Goal: Task Accomplishment & Management: Manage account settings

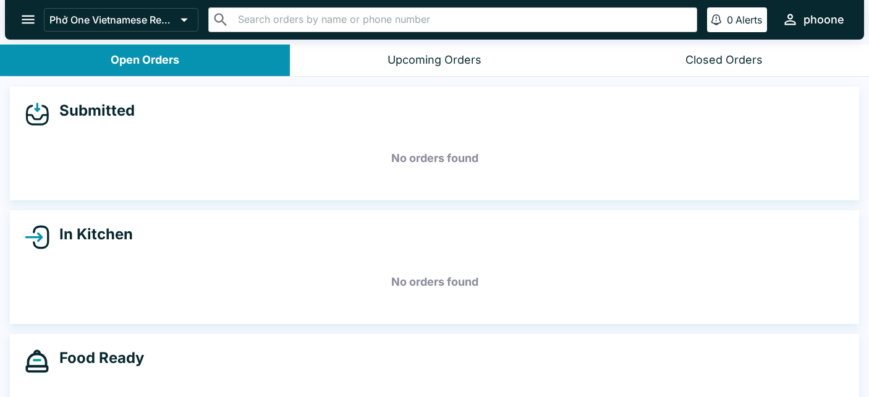
click at [731, 61] on div "Closed Orders" at bounding box center [723, 60] width 77 height 14
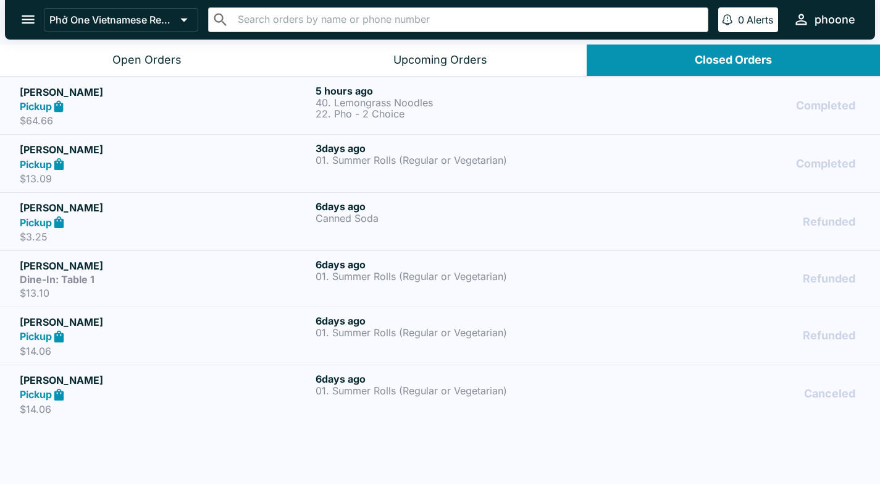
click at [26, 17] on icon "open drawer" at bounding box center [28, 19] width 13 height 9
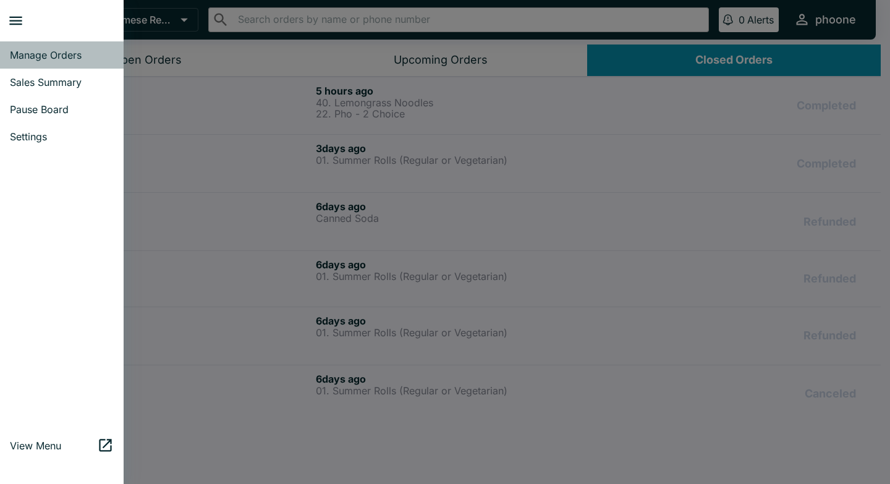
click at [34, 54] on span "Manage Orders" at bounding box center [62, 55] width 104 height 12
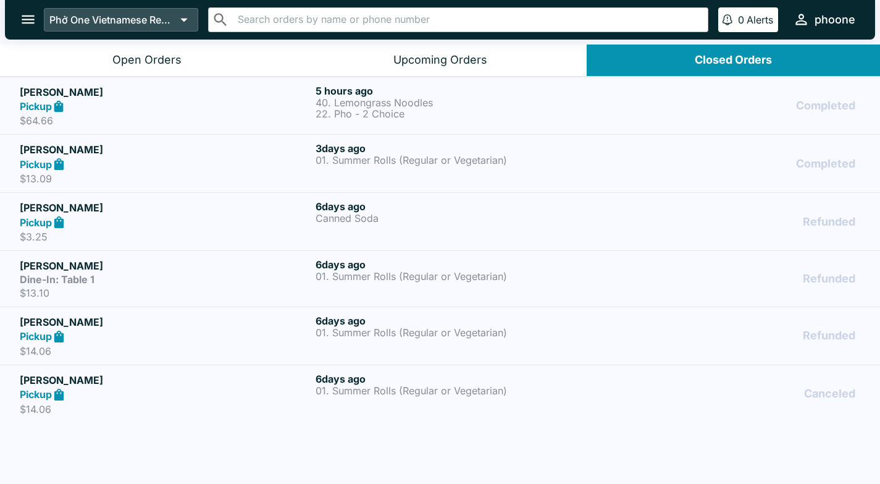
click at [191, 18] on icon at bounding box center [183, 19] width 17 height 17
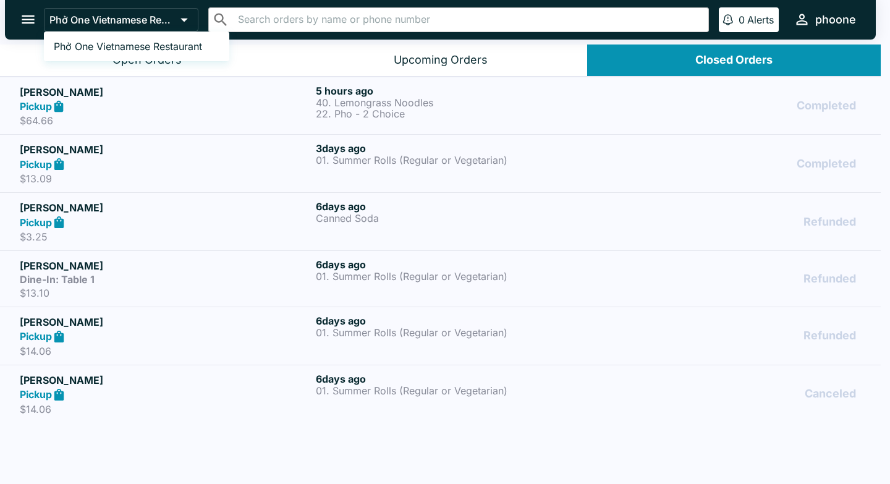
click at [191, 19] on div at bounding box center [445, 242] width 890 height 484
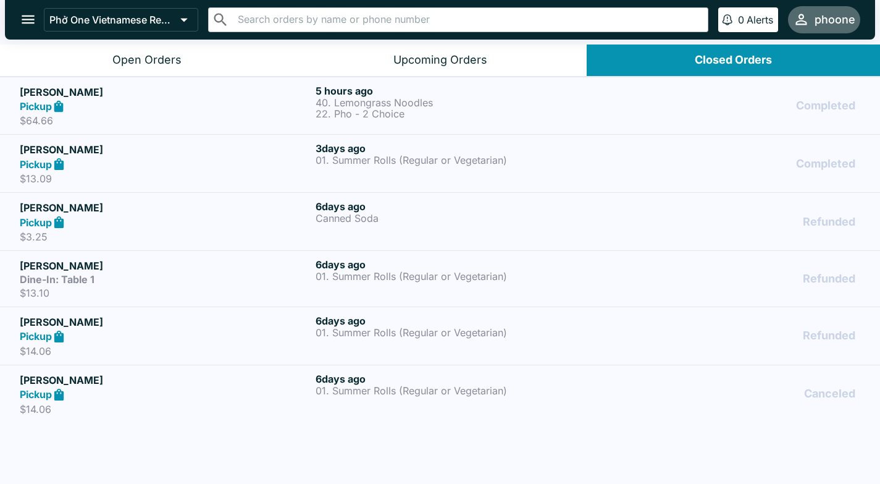
click at [741, 22] on div "phoone" at bounding box center [835, 19] width 41 height 15
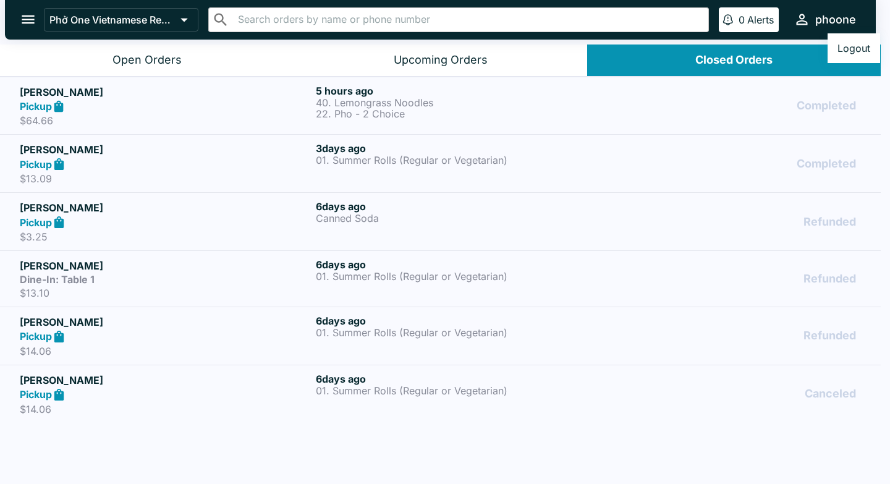
click at [741, 209] on div at bounding box center [445, 242] width 890 height 484
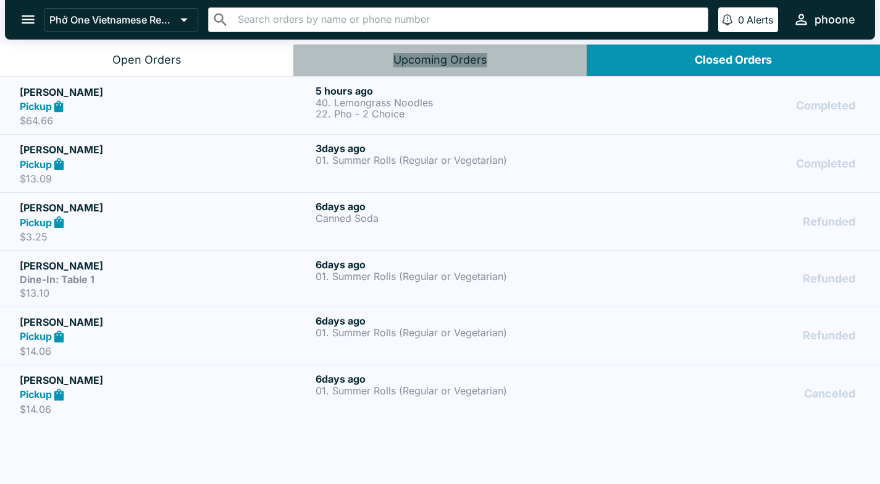
click at [458, 55] on div "Upcoming Orders" at bounding box center [441, 60] width 94 height 14
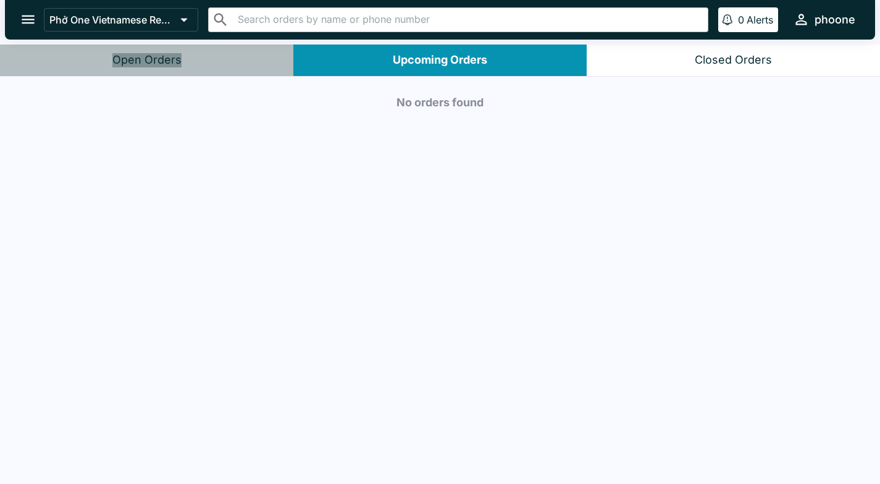
click at [172, 62] on div "Open Orders" at bounding box center [146, 60] width 69 height 14
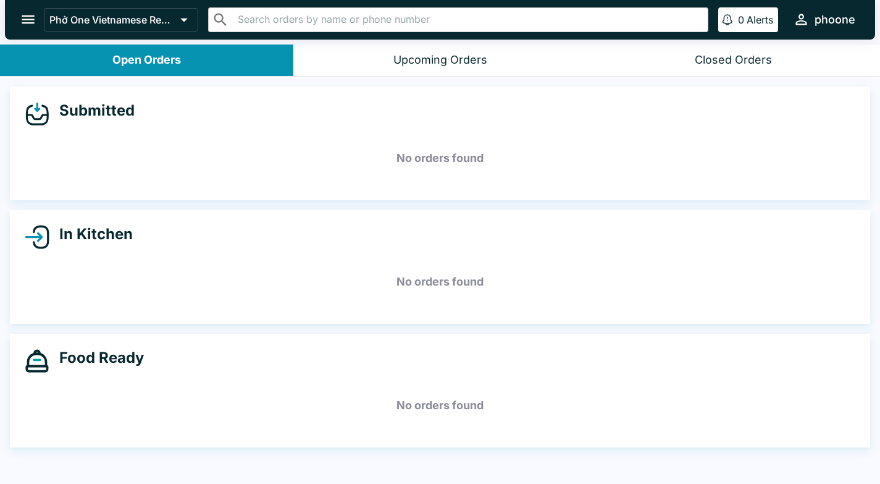
click at [23, 23] on icon "open drawer" at bounding box center [28, 19] width 13 height 9
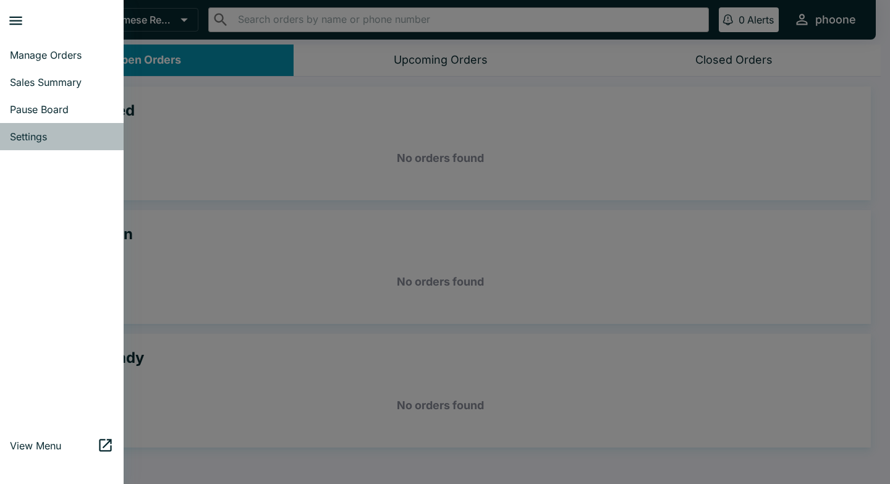
click at [38, 139] on span "Settings" at bounding box center [62, 136] width 104 height 12
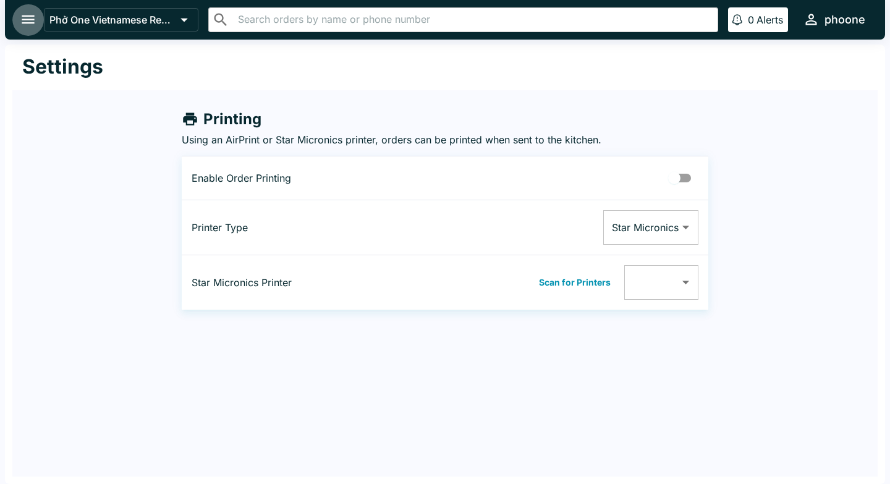
click at [23, 20] on icon "open drawer" at bounding box center [28, 19] width 17 height 17
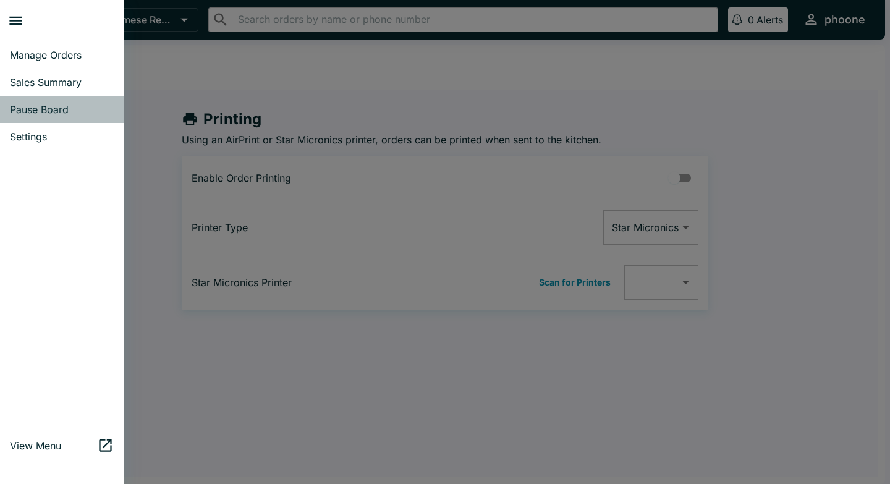
click at [25, 108] on span "Pause Board" at bounding box center [62, 109] width 104 height 12
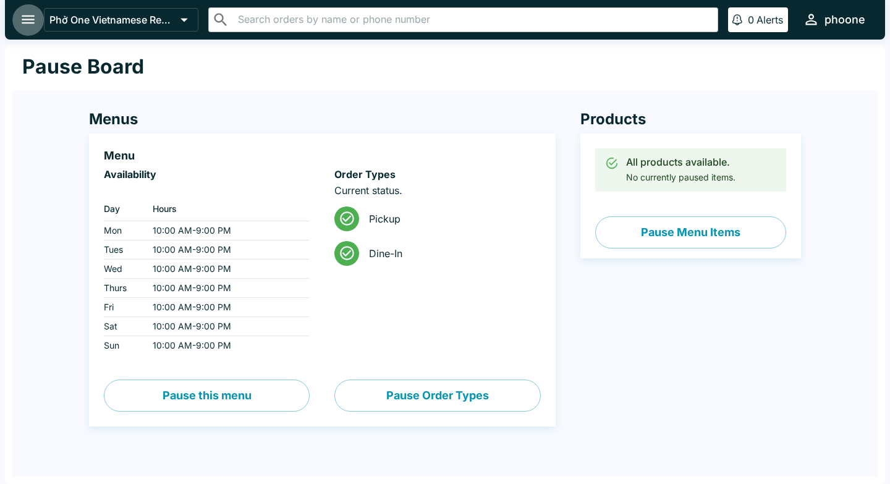
click at [32, 15] on icon "open drawer" at bounding box center [28, 19] width 13 height 9
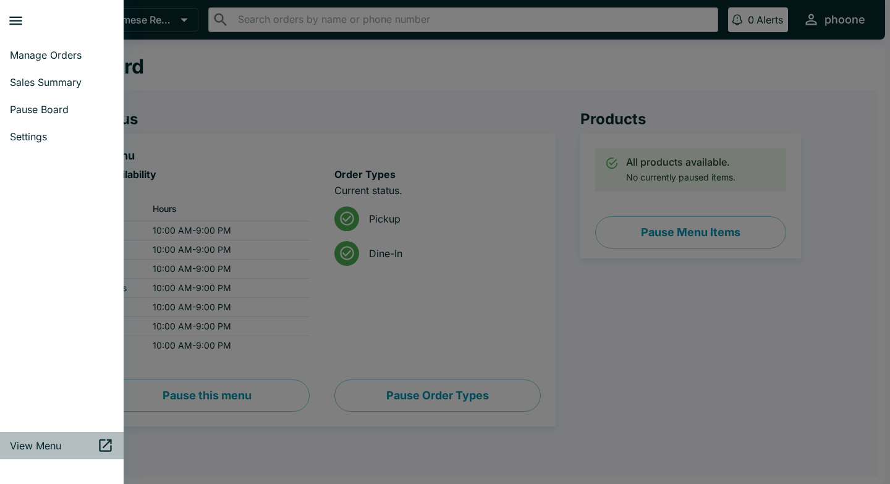
click at [24, 368] on span "View Menu" at bounding box center [53, 445] width 87 height 12
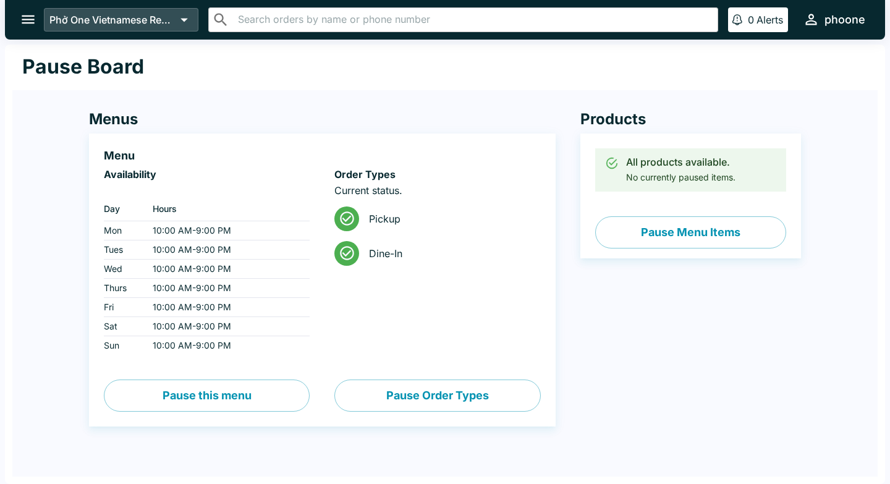
click at [70, 23] on p "Phở One Vietnamese Restaurant" at bounding box center [112, 20] width 126 height 12
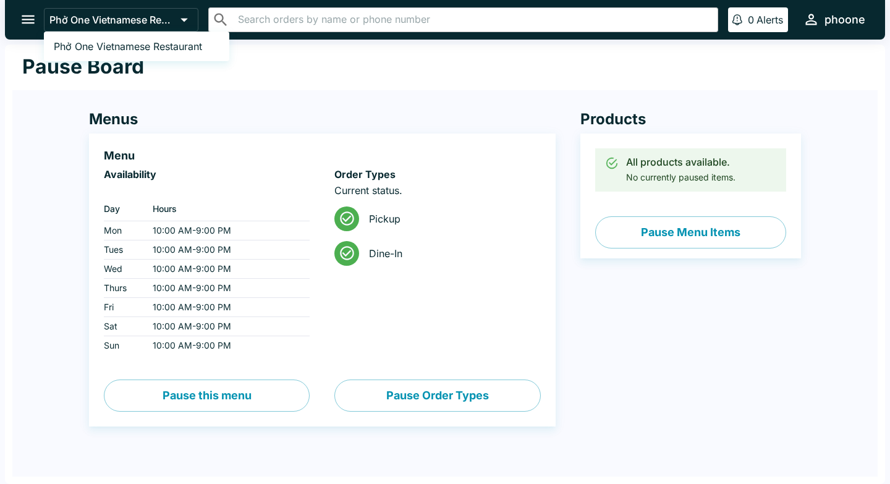
click at [74, 20] on div at bounding box center [445, 242] width 890 height 484
click at [36, 26] on icon "open drawer" at bounding box center [28, 19] width 17 height 17
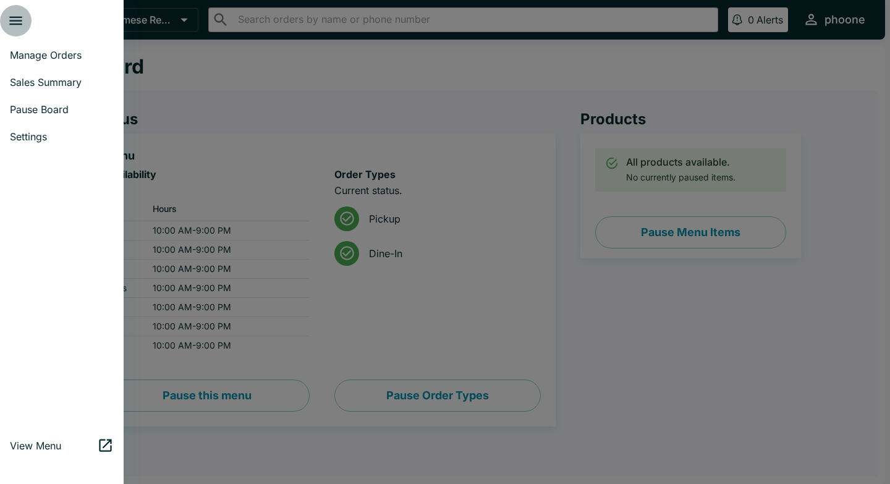
click at [17, 22] on icon "close drawer" at bounding box center [15, 20] width 17 height 17
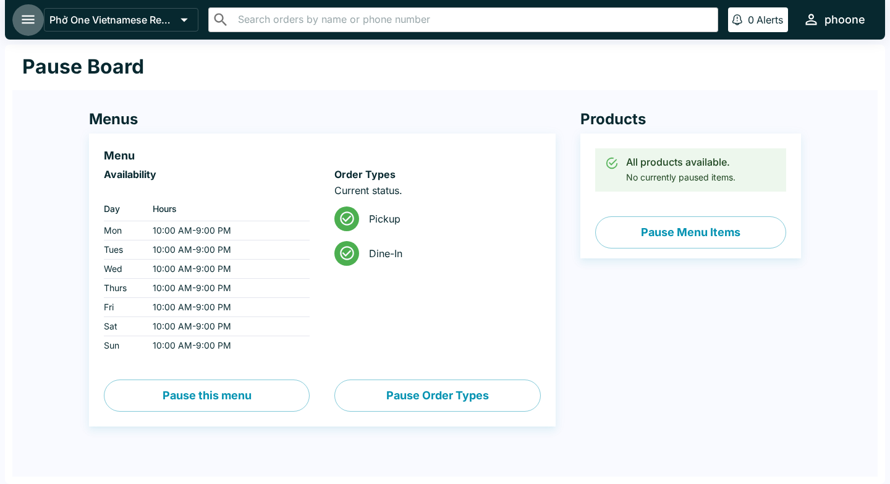
click at [22, 19] on icon "open drawer" at bounding box center [28, 19] width 17 height 17
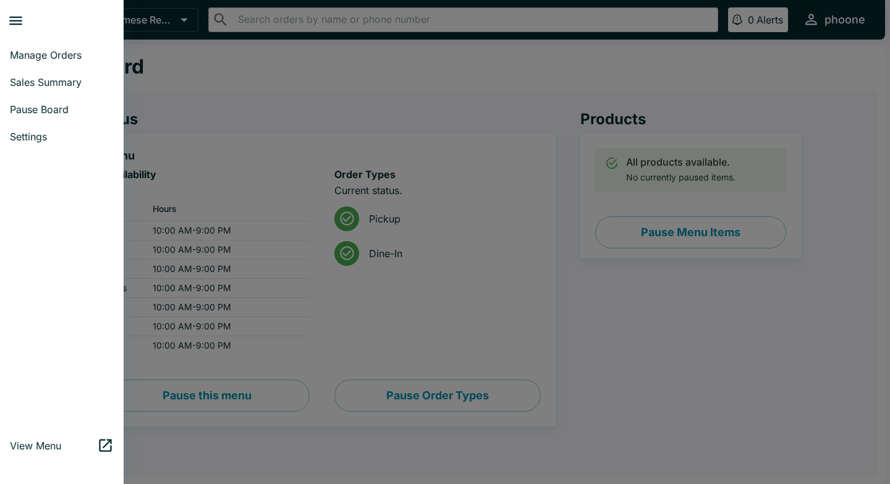
click at [25, 141] on span "Settings" at bounding box center [62, 136] width 104 height 12
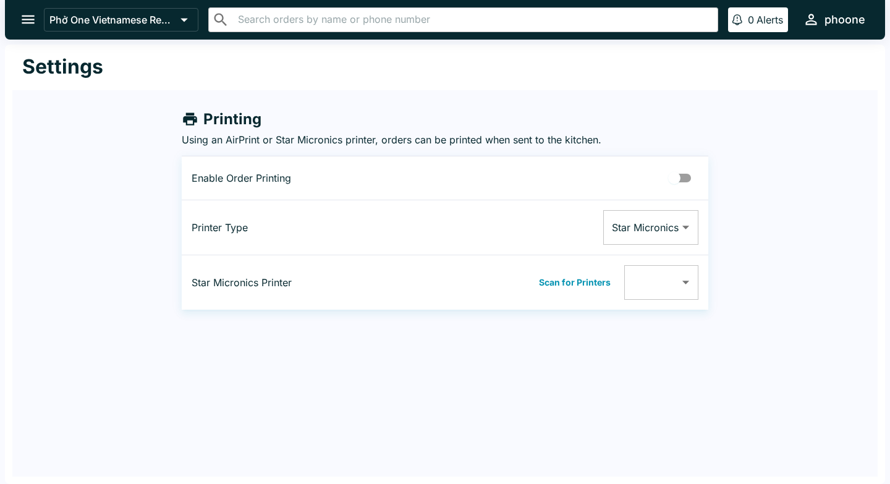
click at [32, 20] on icon "open drawer" at bounding box center [28, 19] width 13 height 9
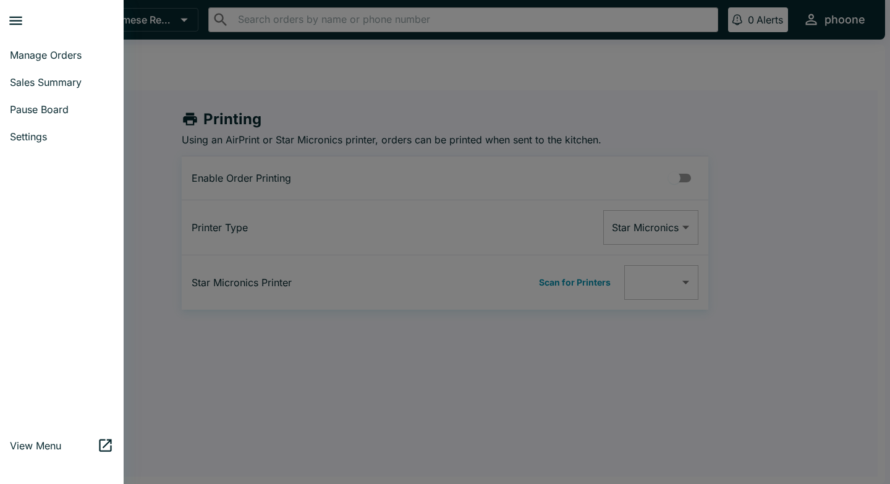
click at [168, 364] on div at bounding box center [445, 242] width 890 height 484
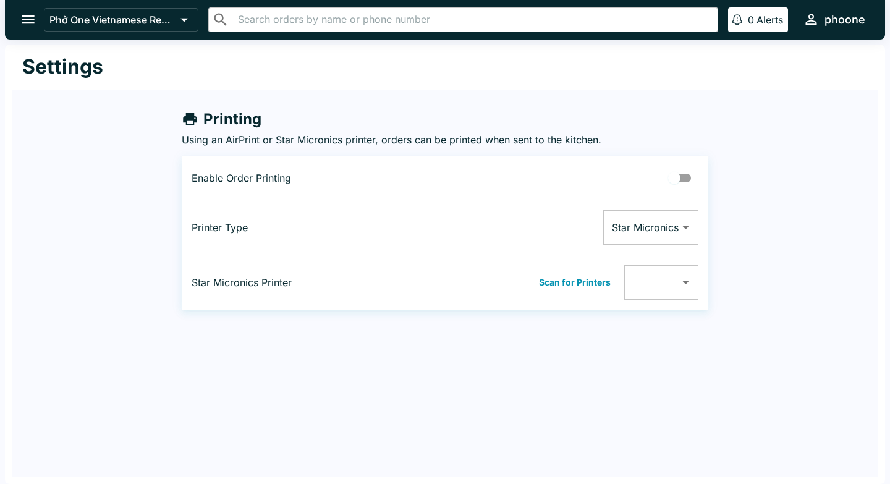
drag, startPoint x: 127, startPoint y: 253, endPoint x: 95, endPoint y: 219, distance: 45.9
click at [114, 243] on div "Printing Using an AirPrint or Star Micronics printer, orders can be printed whe…" at bounding box center [444, 199] width 865 height 219
click at [25, 20] on icon "open drawer" at bounding box center [28, 19] width 17 height 17
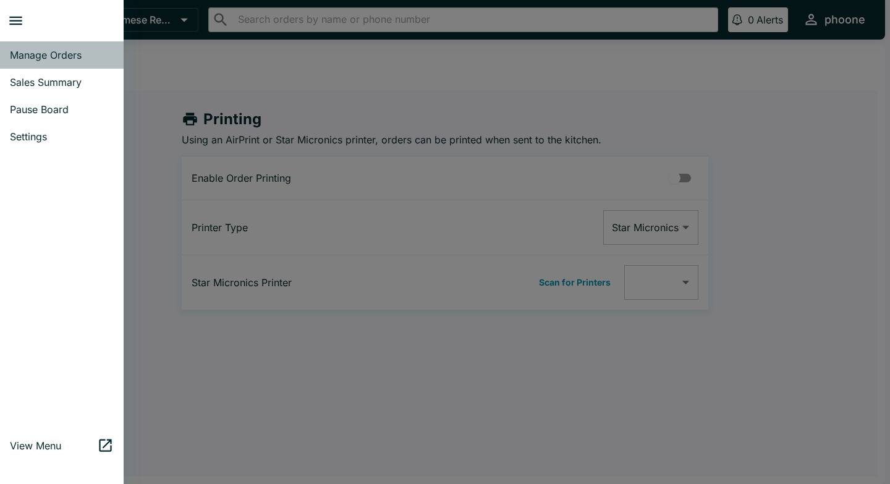
click at [57, 53] on span "Manage Orders" at bounding box center [62, 55] width 104 height 12
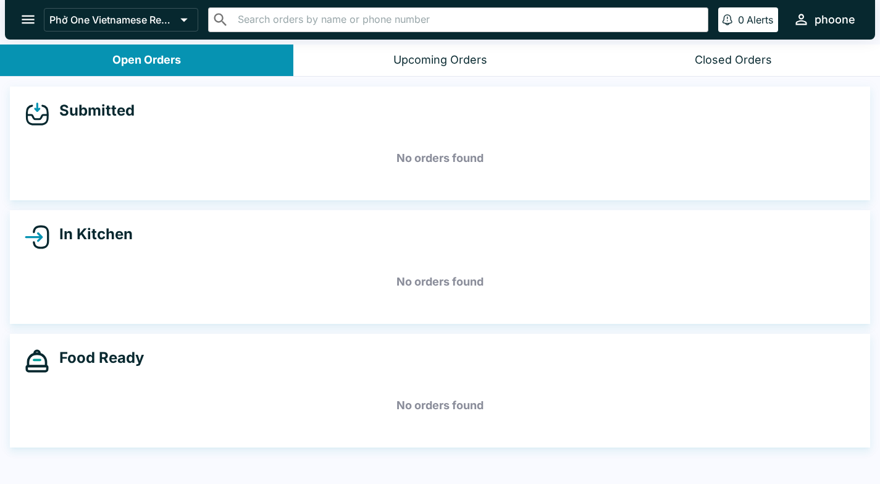
click at [162, 108] on div "Submitted" at bounding box center [440, 113] width 831 height 25
click at [151, 125] on div "Submitted" at bounding box center [440, 113] width 831 height 25
drag, startPoint x: 151, startPoint y: 125, endPoint x: 132, endPoint y: 299, distance: 174.6
click at [132, 299] on div "Submitted No orders found In Kitchen No orders found Food Ready No orders found" at bounding box center [440, 282] width 880 height 410
click at [131, 310] on div "In Kitchen No orders found" at bounding box center [440, 267] width 861 height 114
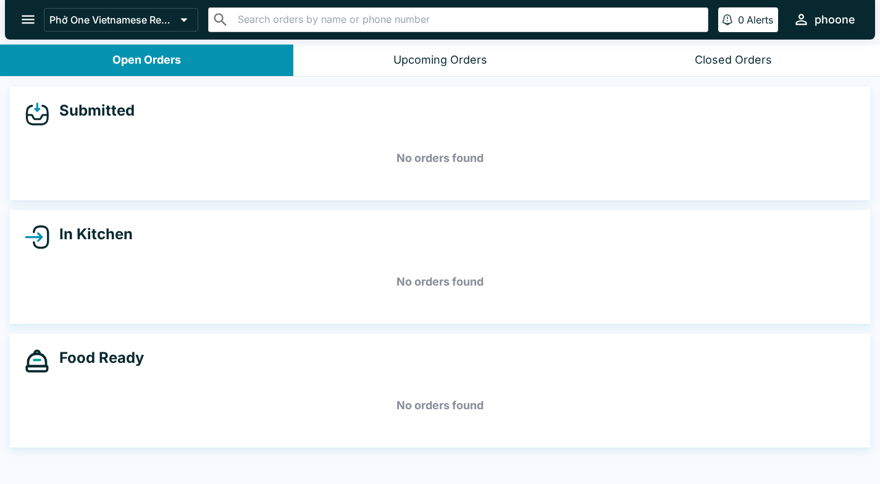
click at [140, 368] on h5 "No orders found" at bounding box center [440, 405] width 831 height 44
click at [741, 54] on button "Closed Orders" at bounding box center [733, 60] width 293 height 32
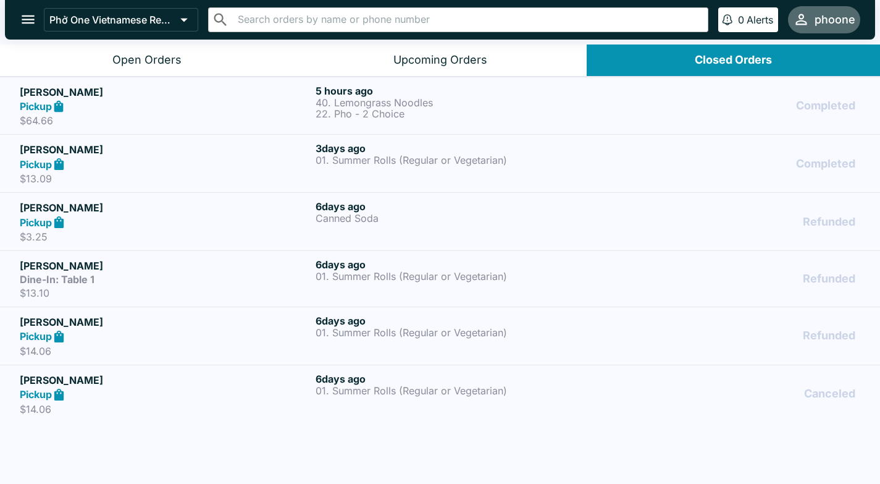
click at [741, 24] on div "phoone" at bounding box center [835, 19] width 41 height 15
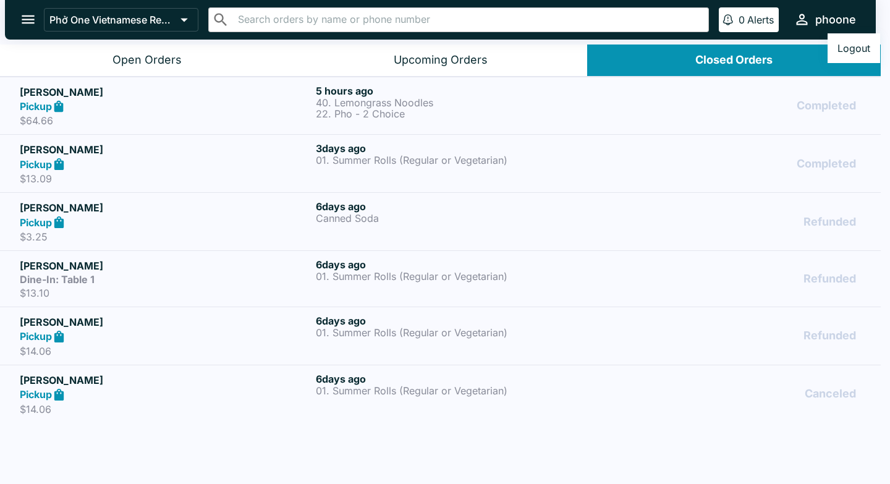
click at [741, 44] on button "Logout" at bounding box center [853, 48] width 53 height 20
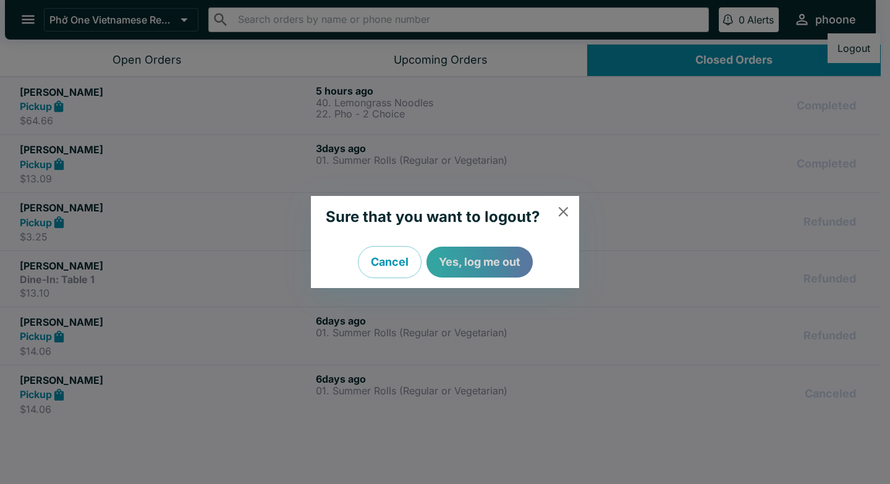
click at [473, 260] on button "Yes, log me out" at bounding box center [479, 262] width 106 height 31
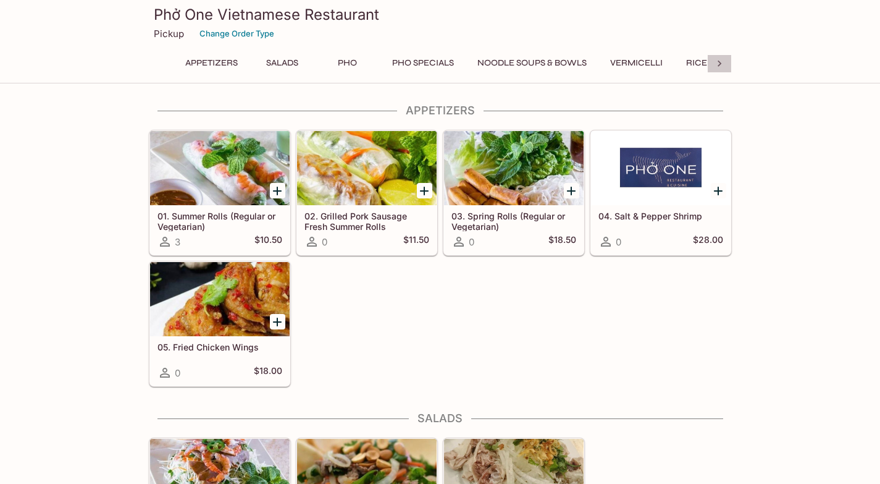
click at [718, 60] on icon at bounding box center [720, 63] width 12 height 12
click at [718, 60] on div "Appetizers Salads Pho Pho Specials Noodle Soups & Bowls Vermicelli Rice Plates …" at bounding box center [440, 66] width 583 height 25
click at [715, 65] on button "Beverages" at bounding box center [747, 62] width 65 height 17
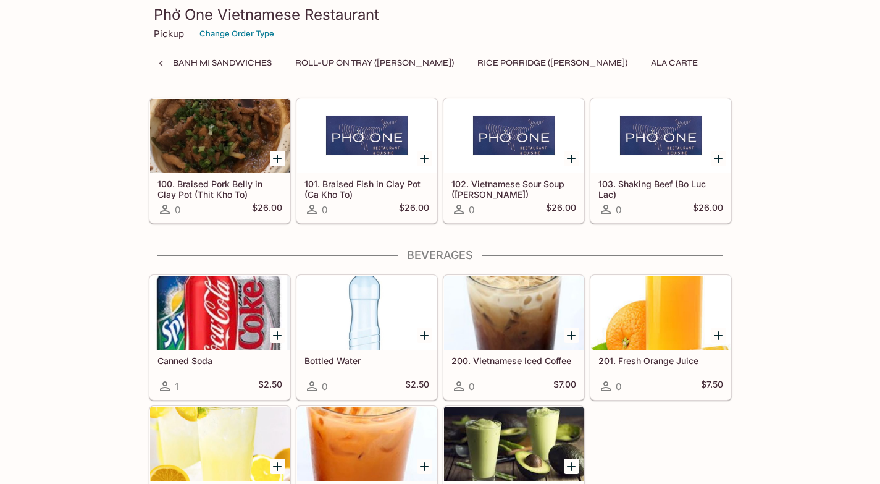
scroll to position [2810, 0]
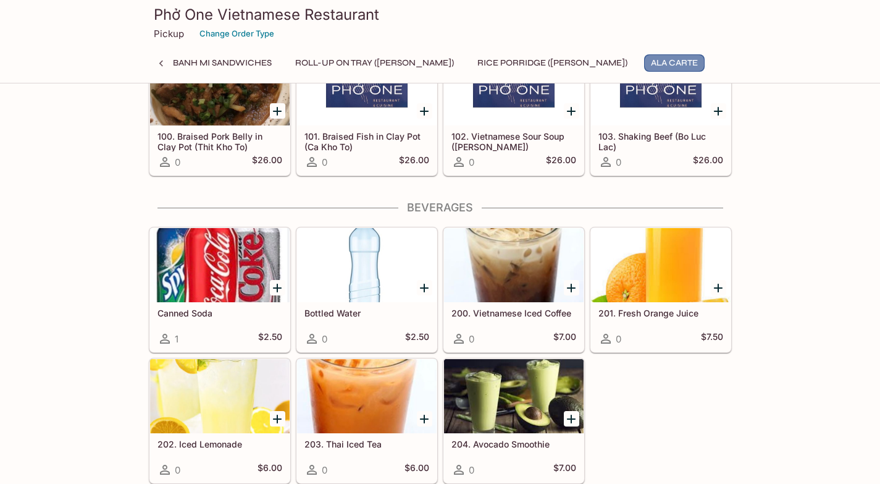
click at [644, 63] on button "Ala Carte" at bounding box center [674, 62] width 61 height 17
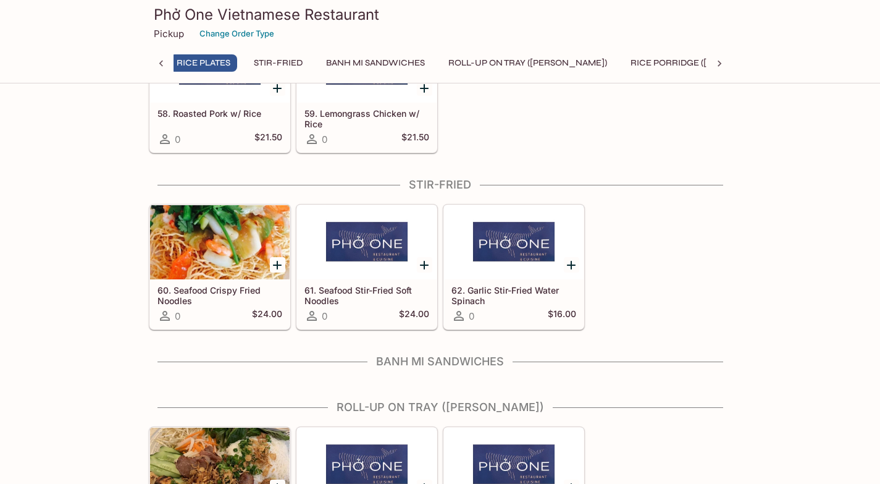
scroll to position [1796, 0]
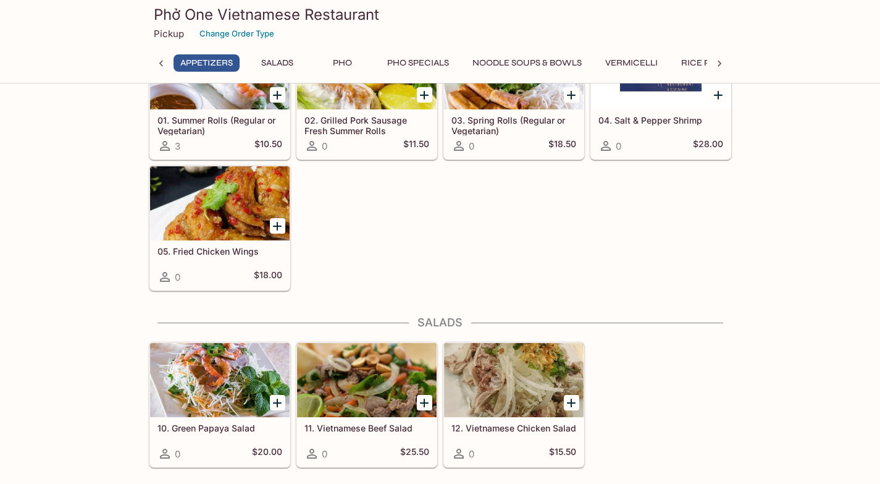
scroll to position [0, 0]
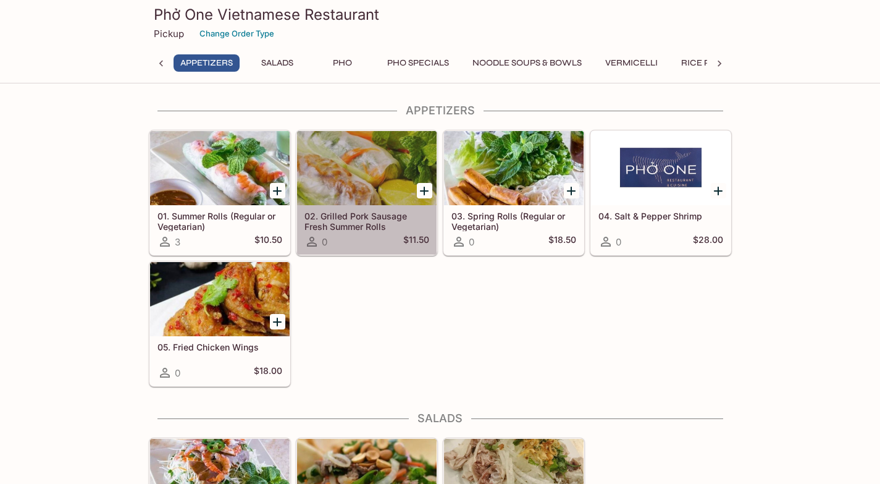
click at [345, 182] on div at bounding box center [367, 168] width 140 height 74
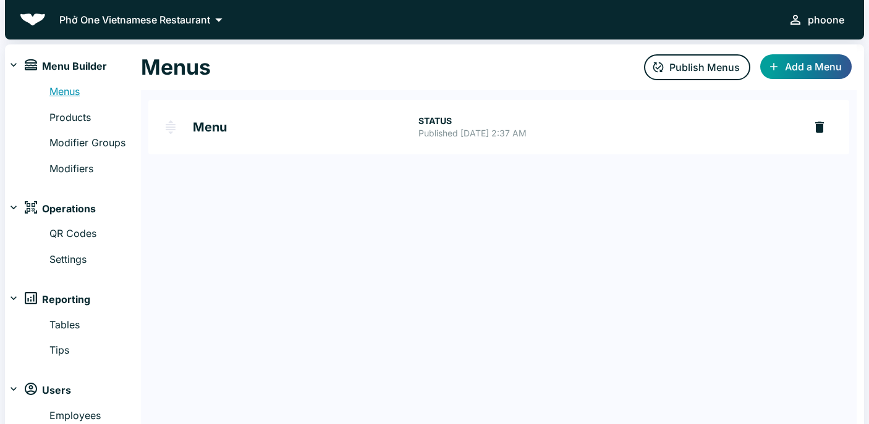
click at [67, 92] on link "Menus" at bounding box center [94, 92] width 91 height 16
click at [88, 120] on link "Products" at bounding box center [94, 118] width 91 height 16
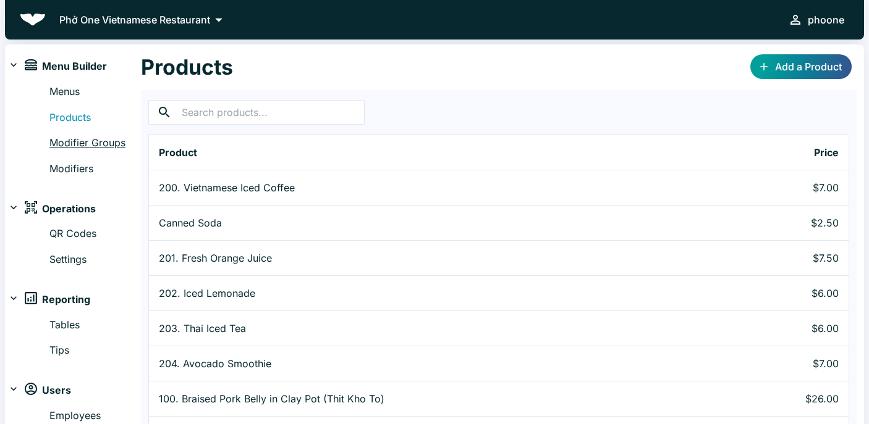
click at [72, 142] on link "Modifier Groups" at bounding box center [94, 143] width 91 height 16
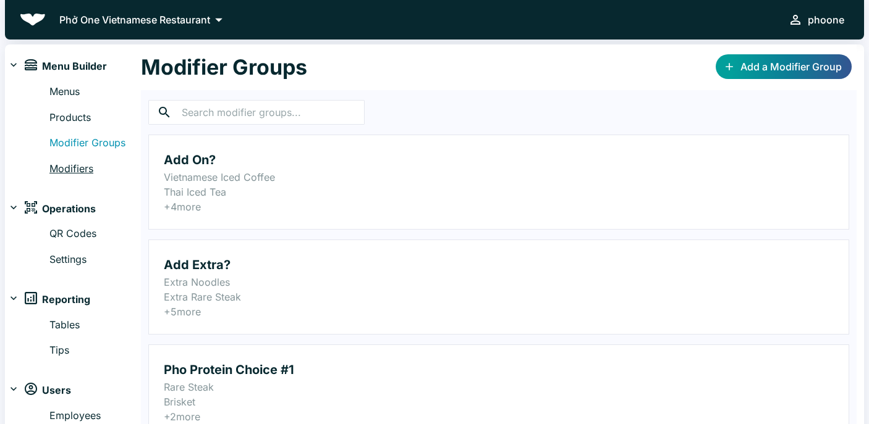
click at [58, 170] on link "Modifiers" at bounding box center [94, 169] width 91 height 16
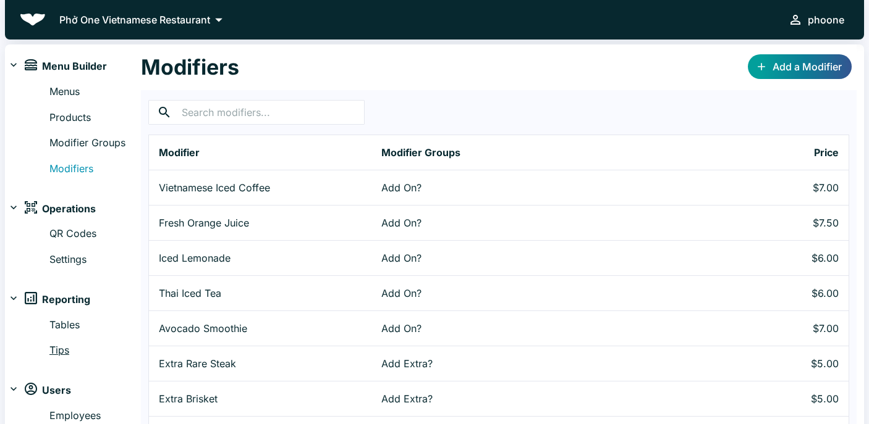
click at [62, 352] on link "Tips" at bounding box center [94, 351] width 91 height 16
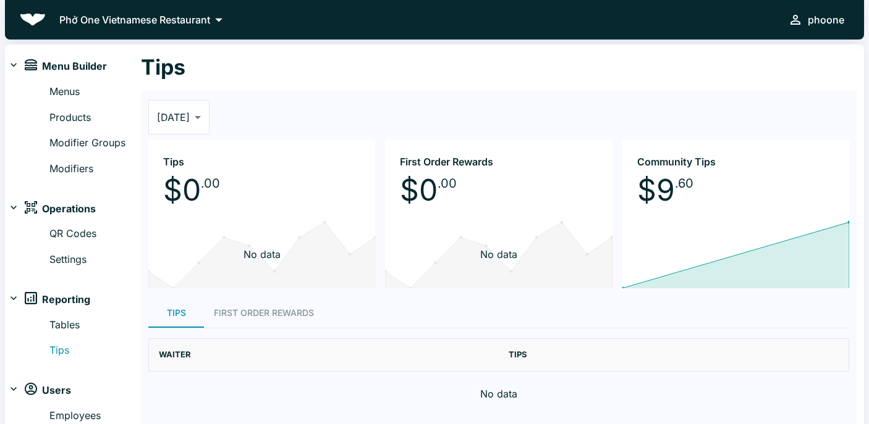
click at [55, 64] on span "Menu Builder" at bounding box center [74, 67] width 65 height 16
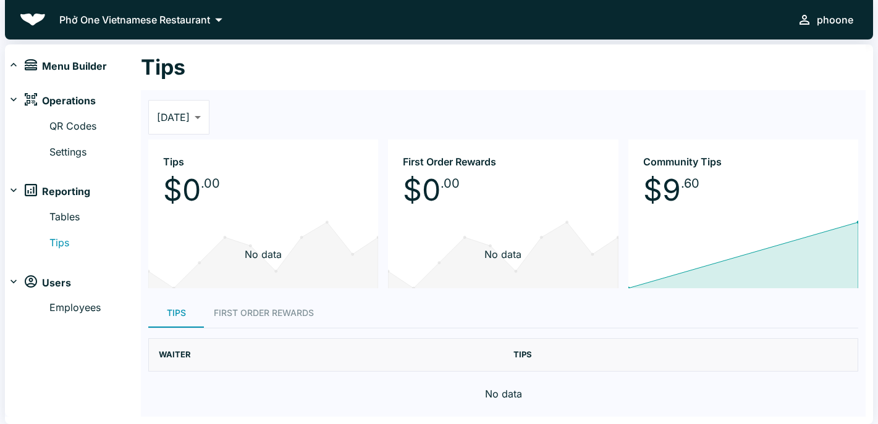
click at [58, 63] on span "Menu Builder" at bounding box center [74, 67] width 65 height 16
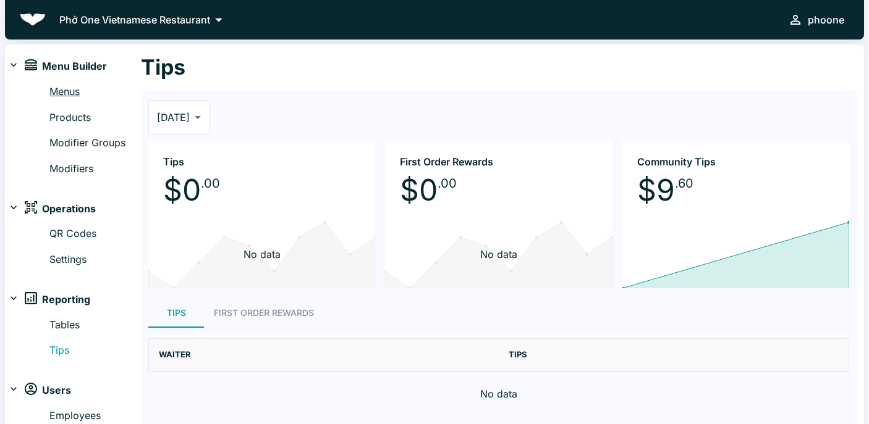
click at [65, 93] on link "Menus" at bounding box center [94, 92] width 91 height 16
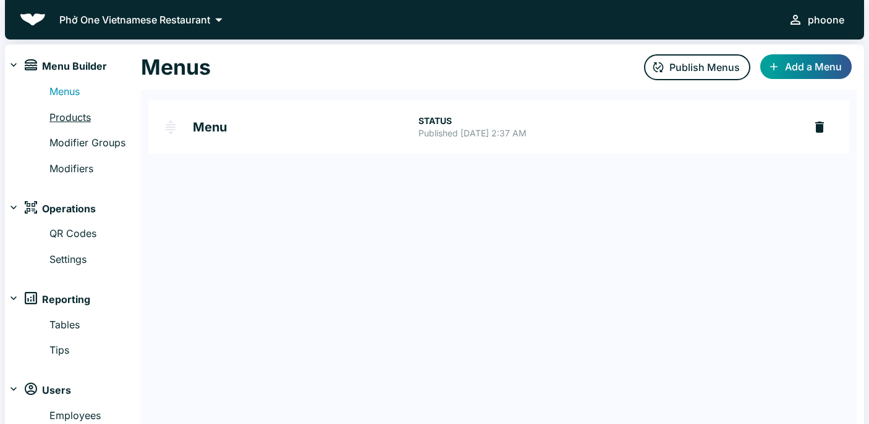
click at [73, 117] on link "Products" at bounding box center [94, 118] width 91 height 16
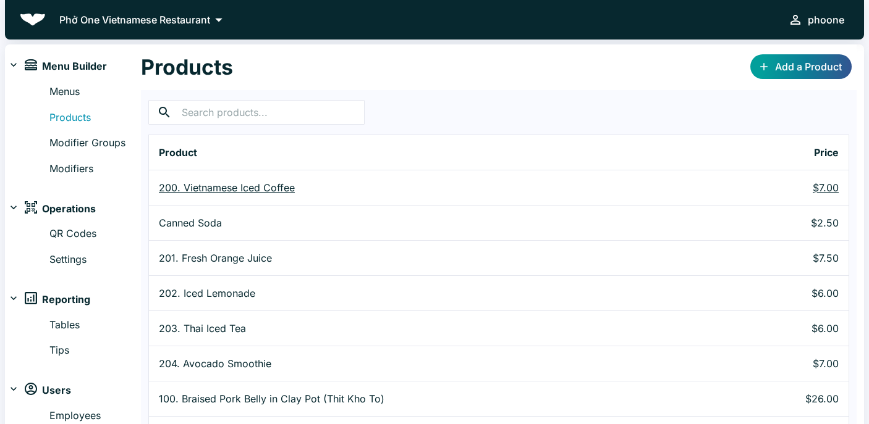
click at [224, 187] on p "200. Vietnamese Iced Coffee" at bounding box center [443, 187] width 568 height 15
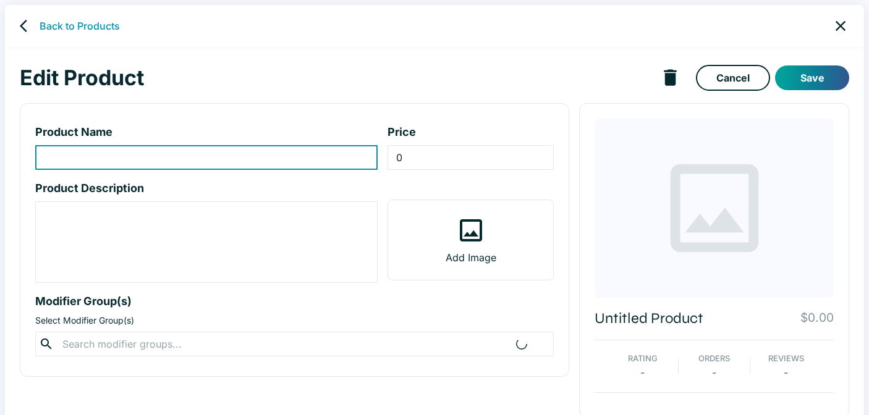
type input "200. Vietnamese Iced Coffee"
type input "7"
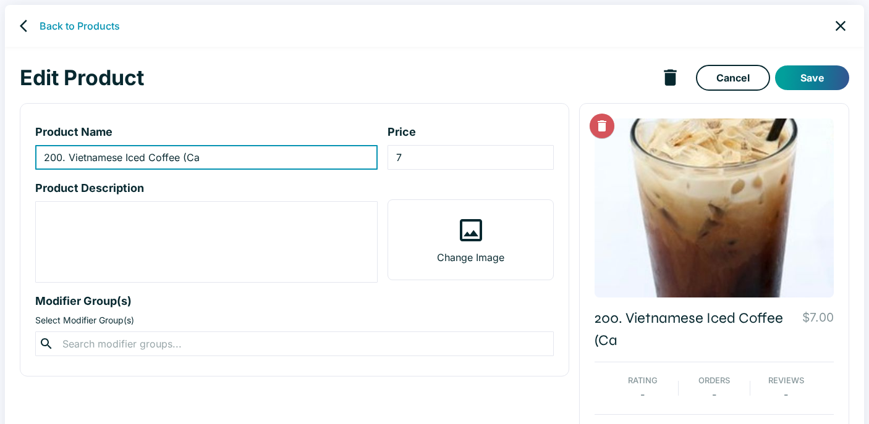
type input "200. Vietnamese Iced Coffee (Ca"
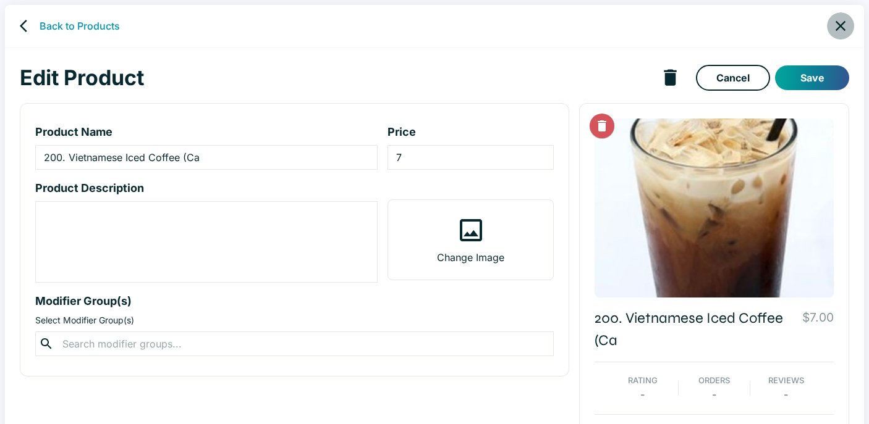
click at [841, 27] on icon "close" at bounding box center [840, 25] width 17 height 17
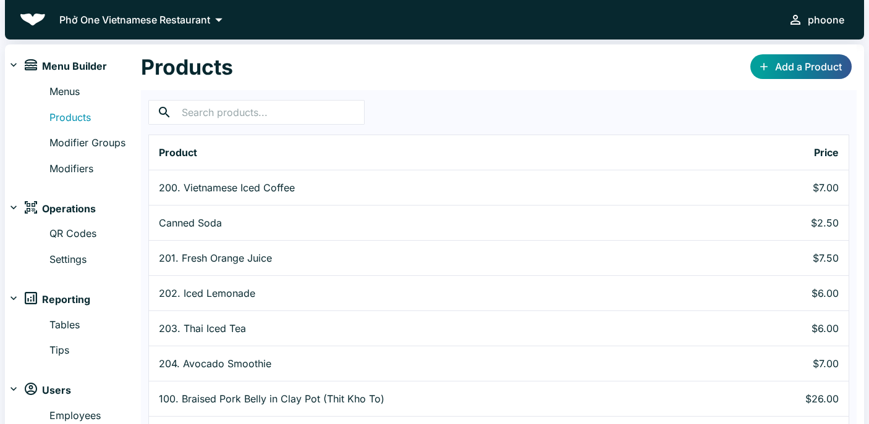
click at [819, 20] on div "phoone" at bounding box center [826, 19] width 36 height 17
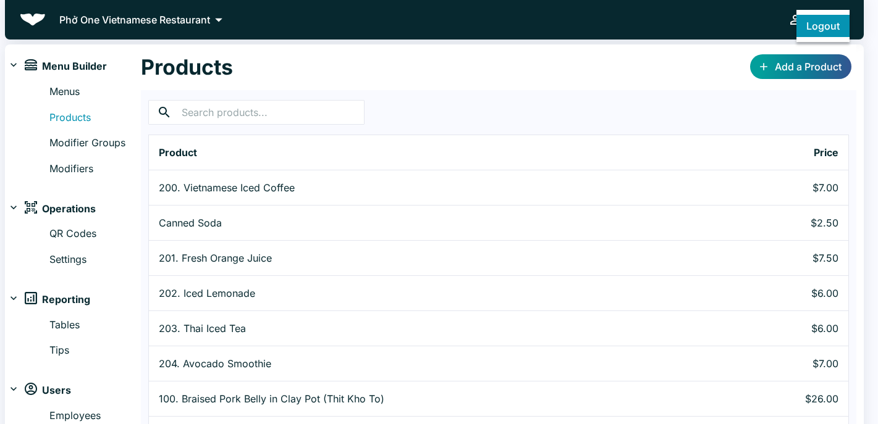
click at [818, 32] on button "Logout" at bounding box center [822, 26] width 53 height 22
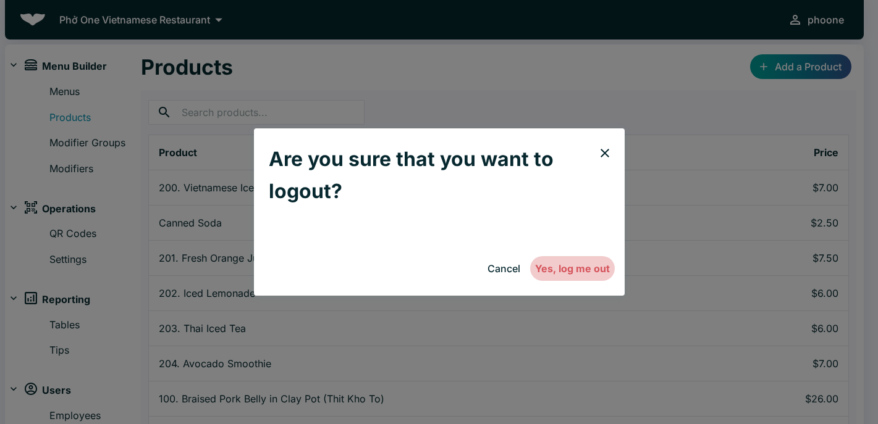
click at [568, 268] on button "Yes, log me out" at bounding box center [572, 268] width 85 height 25
